Goal: Task Accomplishment & Management: Manage account settings

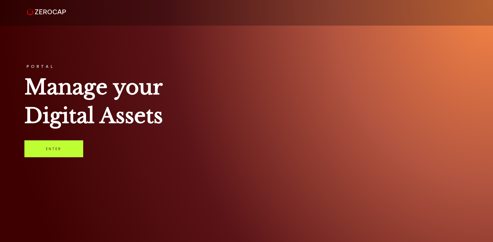
click at [51, 145] on link "Enter" at bounding box center [53, 149] width 59 height 17
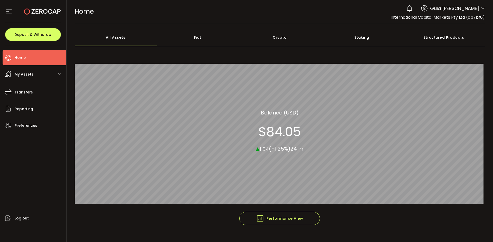
click at [482, 7] on icon at bounding box center [482, 8] width 4 height 4
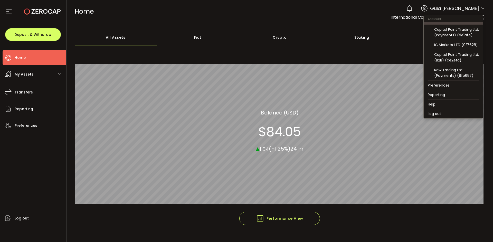
scroll to position [55, 0]
click at [457, 61] on div "Capital Point Trading Ltd. (B2B) (ce2efa)" at bounding box center [456, 57] width 45 height 11
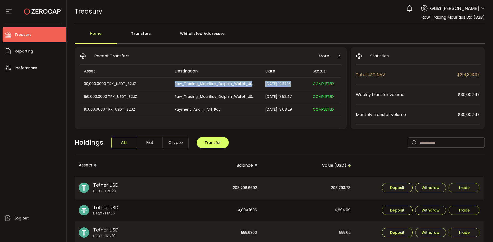
drag, startPoint x: 174, startPoint y: 84, endPoint x: 310, endPoint y: 88, distance: 136.3
click at [310, 88] on tr "30,000.0000 TRX_USDT_S2UZ Raw_Trading_Mauritius_Dolphin_Wallet_USDT 2025-08-27 …" at bounding box center [210, 84] width 261 height 13
click at [153, 84] on div "30,000.0000 TRX_USDT_S2UZ" at bounding box center [125, 84] width 90 height 6
click at [25, 137] on div "Log out" at bounding box center [34, 157] width 63 height 163
click at [39, 102] on div "Log out" at bounding box center [34, 157] width 63 height 163
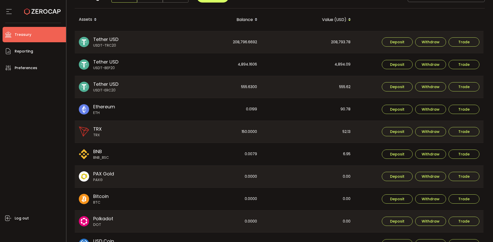
scroll to position [154, 0]
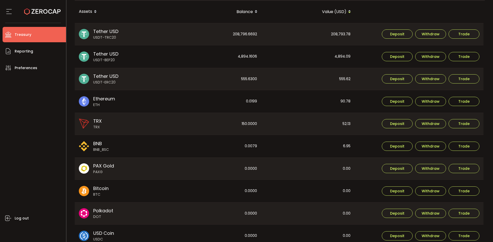
click at [246, 34] on div "208,796.6692" at bounding box center [214, 34] width 93 height 22
drag, startPoint x: 41, startPoint y: 110, endPoint x: 38, endPoint y: 110, distance: 3.1
click at [40, 110] on div "Log out" at bounding box center [34, 157] width 63 height 163
click at [339, 34] on div "208,793.78" at bounding box center [307, 34] width 93 height 22
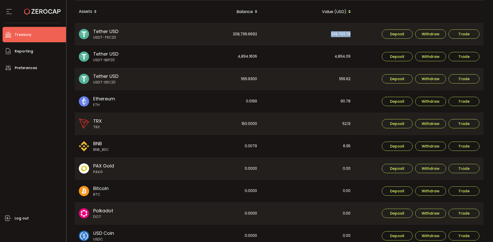
copy div "208,793.78"
click at [345, 58] on div "4,894.09" at bounding box center [307, 56] width 93 height 23
copy div "4,894.09"
click at [345, 81] on div "555.62" at bounding box center [307, 79] width 93 height 22
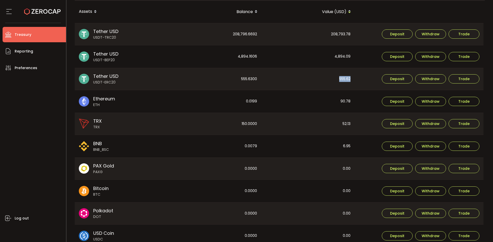
click at [345, 81] on div "555.62" at bounding box center [307, 79] width 93 height 22
copy div "555.62"
click at [249, 31] on div "208,796.6692" at bounding box center [214, 34] width 93 height 22
copy div "208,796.6692"
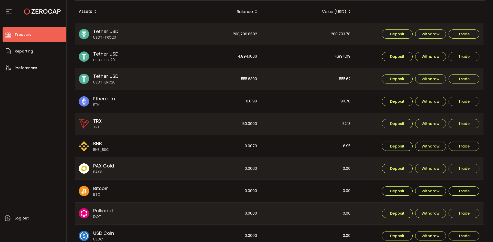
click at [249, 55] on div "4,894.1606" at bounding box center [214, 56] width 93 height 23
copy div "4,894.1606"
click at [243, 79] on div "555.6300" at bounding box center [214, 79] width 93 height 22
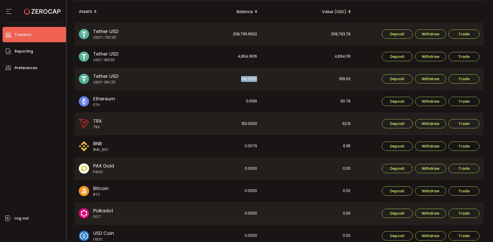
copy div "555.6300"
click at [253, 97] on div "0.0199" at bounding box center [214, 101] width 93 height 23
click at [246, 101] on div "0.0199" at bounding box center [214, 101] width 93 height 23
copy div "0.0199"
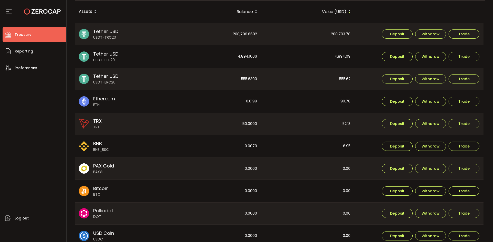
click at [347, 101] on div "90.78" at bounding box center [307, 101] width 93 height 23
copy div "90.78"
click at [43, 98] on div "Log out" at bounding box center [34, 157] width 63 height 163
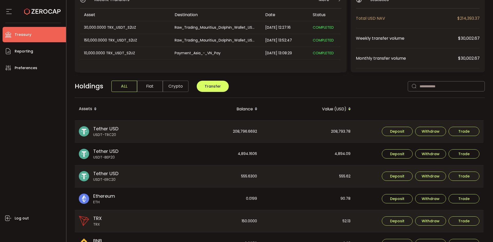
scroll to position [0, 0]
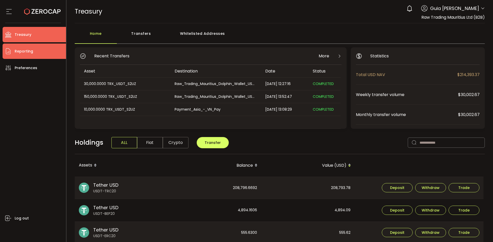
click at [25, 53] on span "Reporting" at bounding box center [24, 51] width 18 height 7
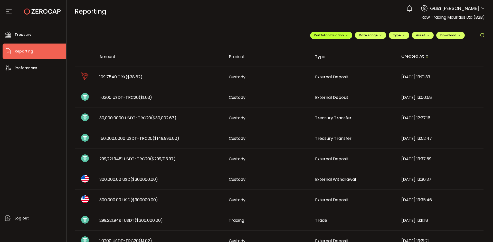
click at [345, 35] on icon "button" at bounding box center [346, 35] width 3 height 3
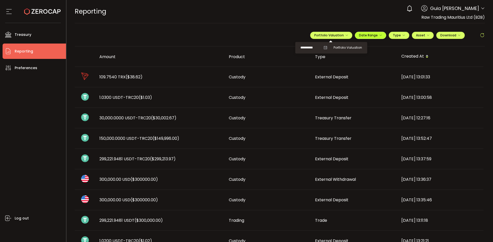
click at [370, 35] on span "Date Range" at bounding box center [370, 35] width 23 height 4
click at [347, 45] on input at bounding box center [356, 45] width 33 height 5
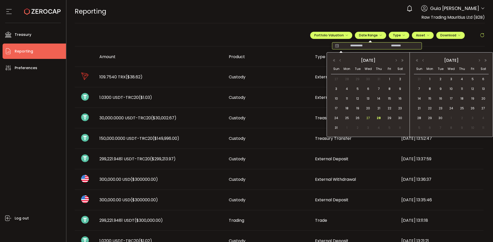
click at [366, 117] on span "27" at bounding box center [368, 118] width 6 height 6
click at [369, 117] on span "27" at bounding box center [368, 118] width 6 height 6
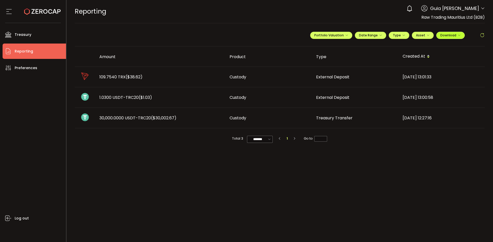
click at [455, 35] on span "Download" at bounding box center [450, 35] width 20 height 4
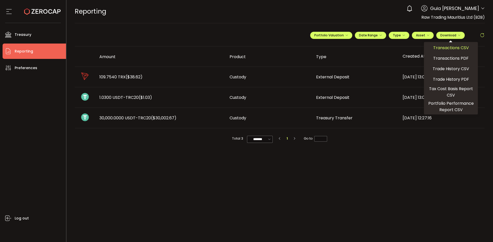
click at [451, 50] on span "Transactions CSV" at bounding box center [451, 48] width 36 height 6
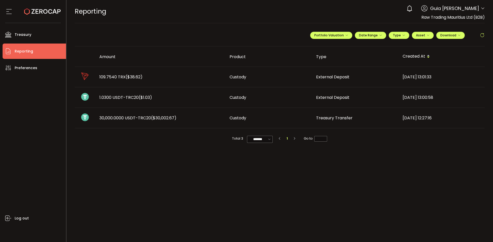
click at [107, 165] on main "**********" at bounding box center [279, 132] width 426 height 219
click at [123, 101] on td "1.0300 USDT-TRC20 ($1.03)" at bounding box center [160, 97] width 130 height 21
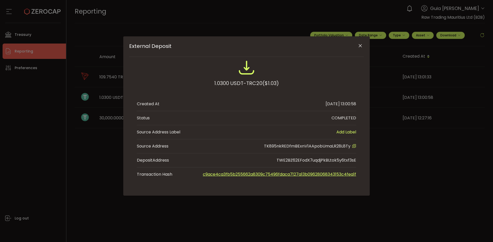
click at [102, 162] on div "External Deposit 1.0300 USDT-TRC20 ($1.03) Created At 2025-08-27 13:00:58 Statu…" at bounding box center [246, 121] width 493 height 242
click at [101, 143] on div "External Deposit 1.0300 USDT-TRC20 ($1.03) Created At 2025-08-27 13:00:58 Statu…" at bounding box center [246, 121] width 493 height 242
click at [362, 47] on icon "Close" at bounding box center [359, 45] width 5 height 5
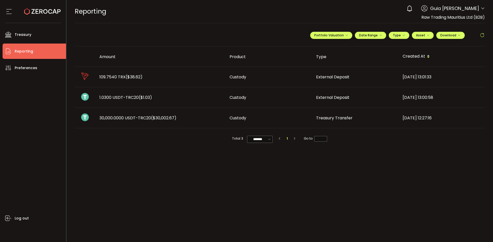
click at [152, 100] on span "($1.03)" at bounding box center [145, 98] width 13 height 6
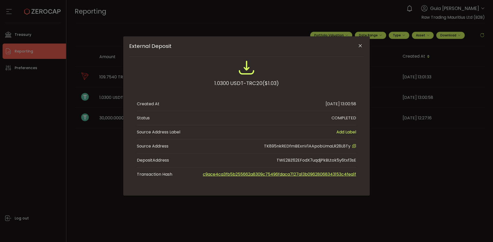
click at [361, 46] on icon "Close" at bounding box center [359, 45] width 5 height 5
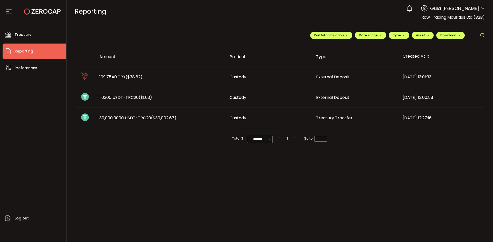
click at [482, 7] on icon at bounding box center [482, 8] width 4 height 4
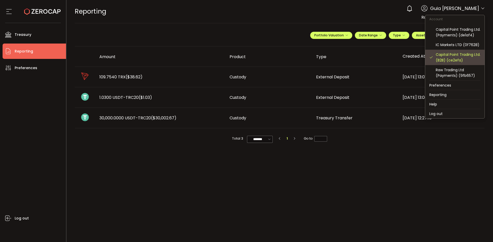
scroll to position [29, 0]
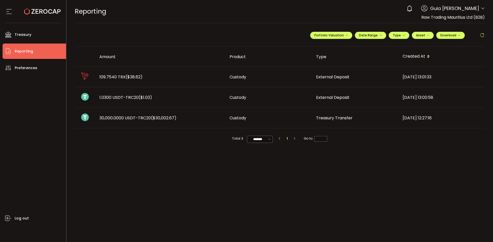
click at [482, 8] on icon at bounding box center [482, 8] width 4 height 4
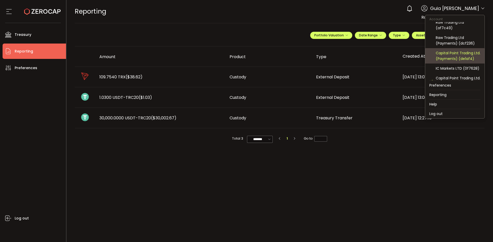
scroll to position [51, 0]
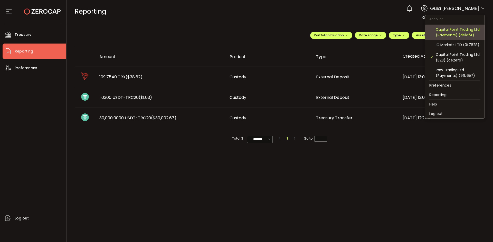
click at [461, 32] on div "Capital Point Trading Ltd. (Payments) (de1af4)" at bounding box center [457, 32] width 45 height 11
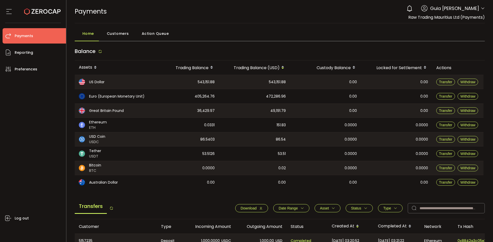
click at [101, 52] on icon at bounding box center [100, 52] width 4 height 4
click at [251, 209] on span "Download" at bounding box center [248, 209] width 16 height 4
click at [37, 123] on div "Log out" at bounding box center [34, 158] width 63 height 162
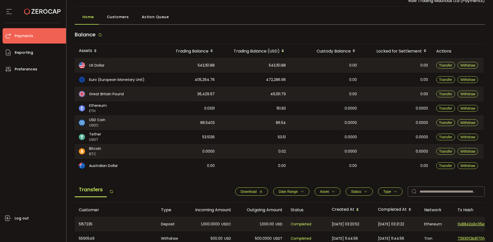
scroll to position [26, 0]
